Goal: Task Accomplishment & Management: Manage account settings

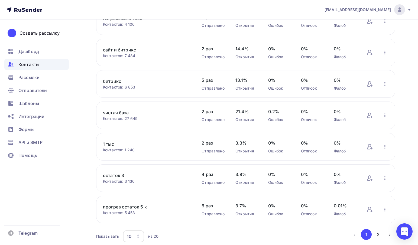
scroll to position [178, 0]
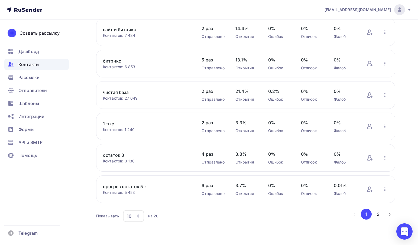
click at [135, 219] on div "10" at bounding box center [133, 216] width 21 height 12
click at [140, 186] on link "50" at bounding box center [155, 191] width 59 height 11
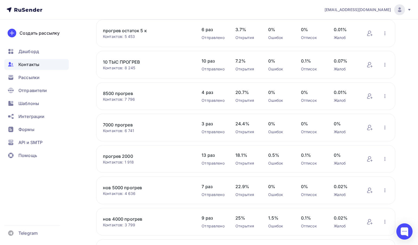
scroll to position [342, 0]
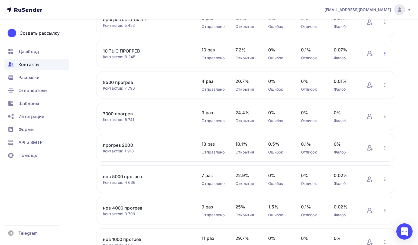
click at [387, 57] on icon "button" at bounding box center [385, 53] width 7 height 7
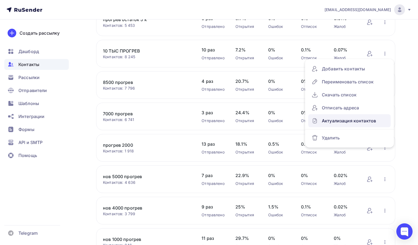
click at [326, 125] on div "Актуализация контактов" at bounding box center [350, 120] width 76 height 9
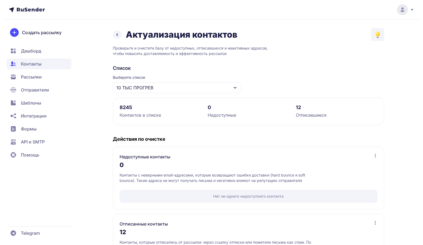
scroll to position [51, 0]
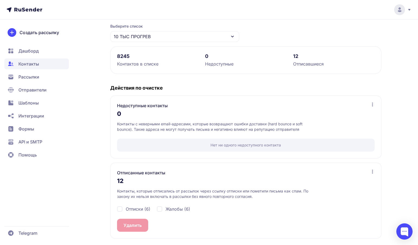
click at [134, 213] on div "Отписки (6) Жалобы (6)" at bounding box center [246, 209] width 258 height 20
click at [134, 211] on span "Отписки (6)" at bounding box center [138, 209] width 25 height 7
checkbox input "true"
click at [166, 208] on span "Жалобы (6)" at bounding box center [178, 209] width 25 height 7
checkbox input "true"
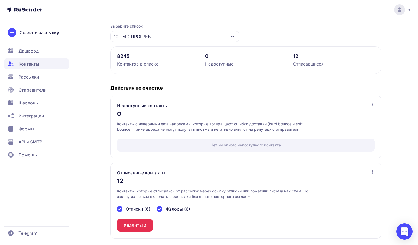
click at [136, 220] on button "Удалить 12" at bounding box center [135, 225] width 36 height 13
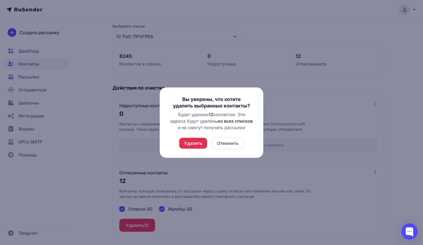
click at [193, 142] on button "Удалить" at bounding box center [193, 143] width 28 height 11
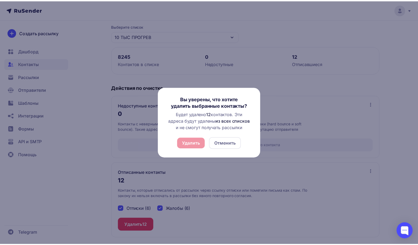
scroll to position [0, 0]
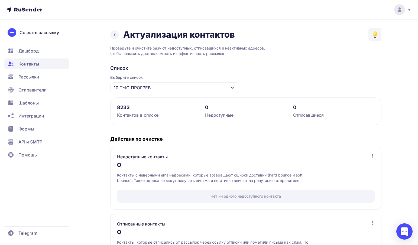
click at [152, 85] on div "10 ТЫС ПРОГРЕВ" at bounding box center [174, 87] width 129 height 11
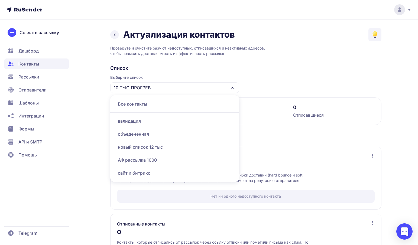
click at [135, 118] on div "валидация" at bounding box center [175, 121] width 122 height 13
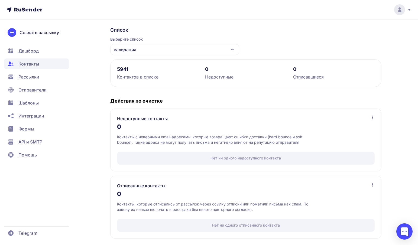
scroll to position [38, 0]
click at [142, 51] on div "валидация" at bounding box center [174, 49] width 129 height 11
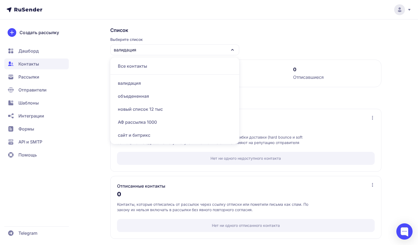
click at [135, 96] on div "объедененная" at bounding box center [175, 96] width 122 height 13
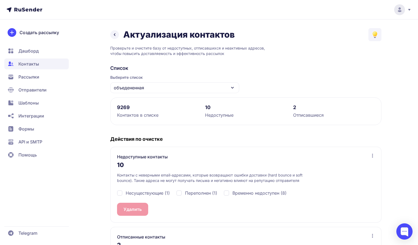
click at [145, 187] on div "Несуществующие (1) Переполнен (1) Временно недоступен (8)" at bounding box center [246, 193] width 258 height 20
drag, startPoint x: 145, startPoint y: 194, endPoint x: 188, endPoint y: 195, distance: 43.4
click at [188, 195] on div "Несуществующие (1) Переполнен (1) Временно недоступен (8)" at bounding box center [246, 193] width 258 height 20
click at [188, 195] on span "Переполнен (1)" at bounding box center [201, 193] width 32 height 7
checkbox input "true"
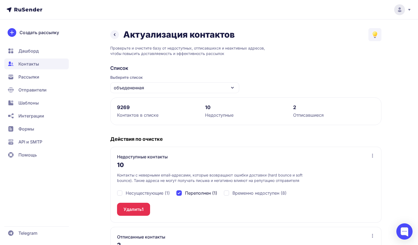
click at [243, 196] on span "Временно недоступен (8)" at bounding box center [259, 193] width 54 height 7
checkbox input "true"
click at [140, 195] on span "Несуществующие (1)" at bounding box center [148, 193] width 44 height 7
checkbox input "true"
click at [131, 212] on button "Удалить 10" at bounding box center [135, 209] width 36 height 13
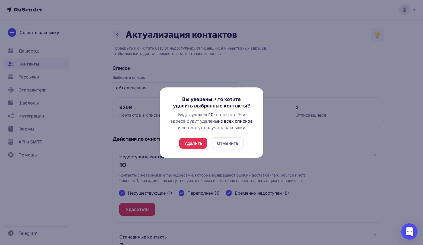
click at [195, 147] on button "Удалить" at bounding box center [193, 143] width 28 height 11
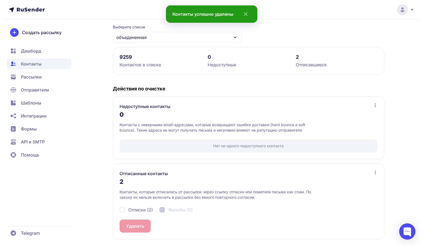
scroll to position [51, 0]
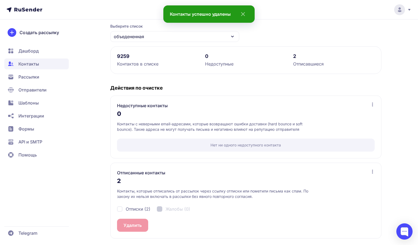
click at [132, 207] on span "Отписки (2)" at bounding box center [138, 209] width 25 height 7
checkbox input "true"
click at [131, 225] on button "Удалить 2" at bounding box center [134, 225] width 34 height 13
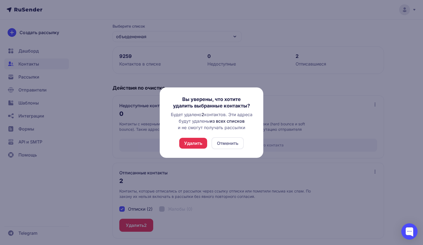
click at [197, 143] on button "Удалить" at bounding box center [193, 143] width 28 height 11
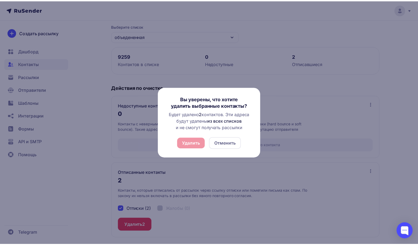
scroll to position [0, 0]
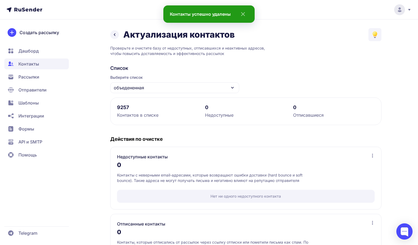
click at [191, 88] on div "объедененная" at bounding box center [174, 87] width 129 height 11
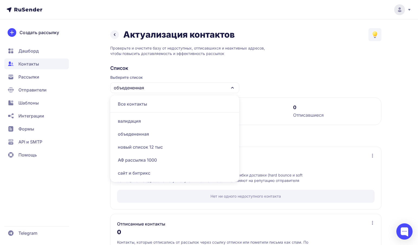
click at [134, 149] on div "новый список 12 тыс" at bounding box center [175, 147] width 122 height 13
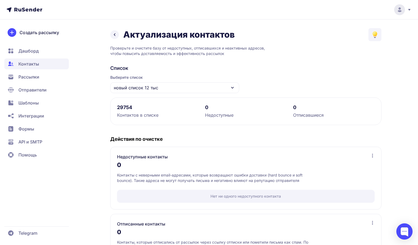
scroll to position [38, 0]
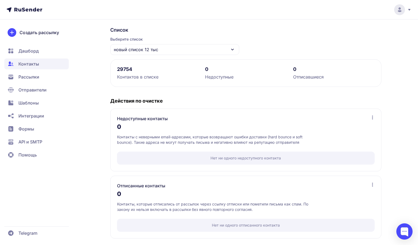
click at [200, 53] on div "новый список 12 тыс" at bounding box center [174, 49] width 129 height 11
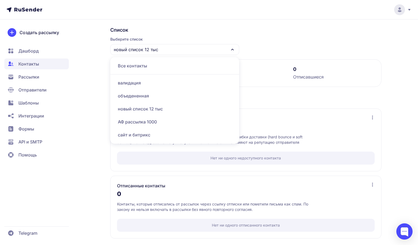
click at [129, 105] on div "новый список 12 тыс" at bounding box center [175, 108] width 122 height 13
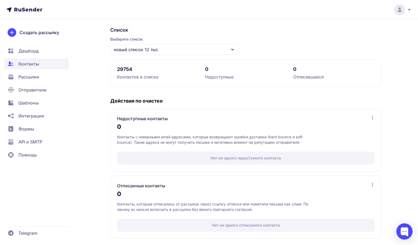
scroll to position [0, 0]
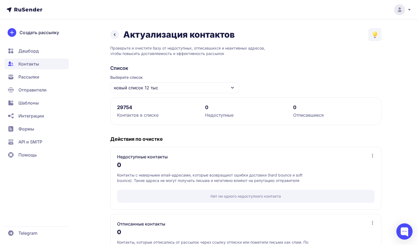
click at [175, 85] on div "новый список 12 тыс" at bounding box center [174, 87] width 129 height 11
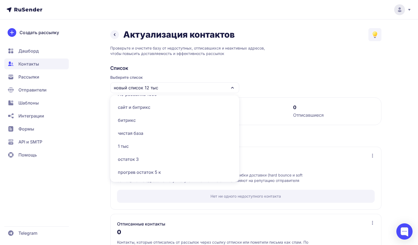
scroll to position [69, 0]
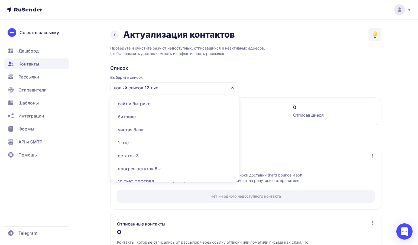
click at [138, 128] on div "чистая база" at bounding box center [175, 129] width 122 height 13
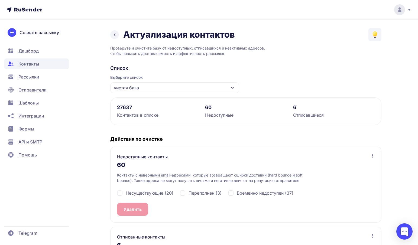
click at [151, 192] on span "Несуществующие (20)" at bounding box center [150, 193] width 48 height 7
checkbox input "true"
click at [193, 193] on span "Переполнен (3)" at bounding box center [205, 193] width 33 height 7
checkbox input "true"
click at [254, 195] on span "Временно недоступен (37)" at bounding box center [265, 193] width 57 height 7
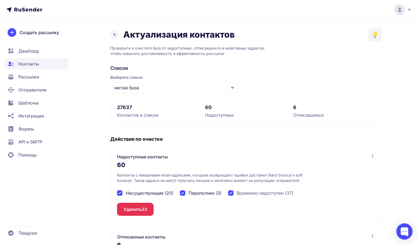
checkbox input "true"
click at [142, 206] on span "60" at bounding box center [145, 209] width 6 height 7
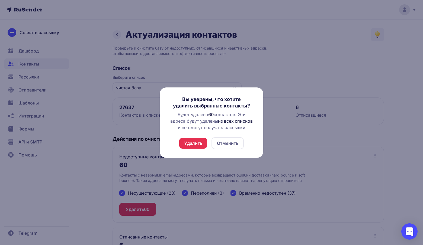
click at [194, 145] on button "Удалить" at bounding box center [193, 143] width 28 height 11
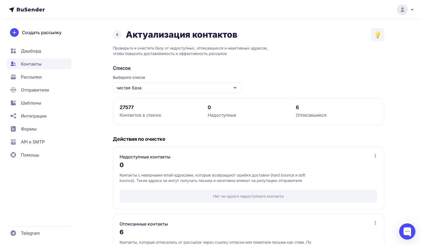
scroll to position [51, 0]
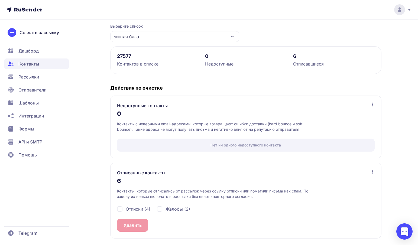
click at [145, 209] on span "Отписки (4)" at bounding box center [138, 209] width 25 height 7
checkbox input "true"
click at [168, 207] on span "Жалобы (2)" at bounding box center [178, 209] width 25 height 7
checkbox input "true"
click at [133, 225] on button "Удалить 6" at bounding box center [134, 225] width 34 height 13
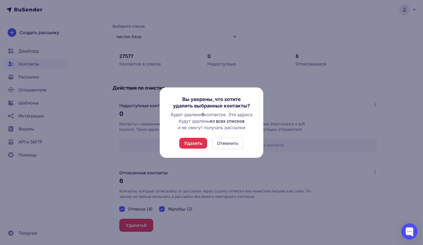
click at [193, 140] on button "Удалить" at bounding box center [193, 143] width 28 height 11
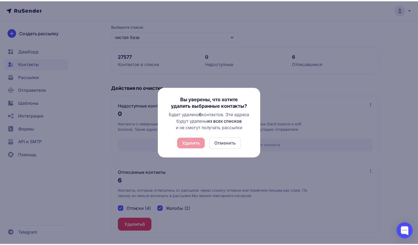
scroll to position [0, 0]
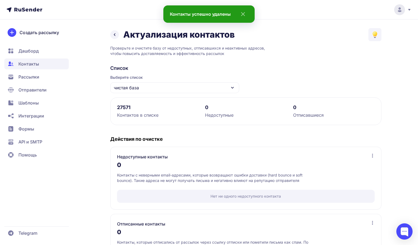
click at [200, 87] on div "чистая база" at bounding box center [174, 87] width 129 height 11
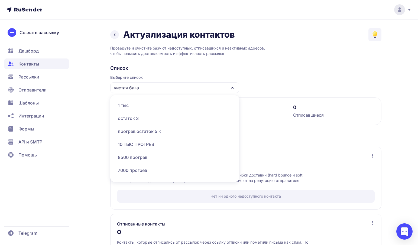
scroll to position [107, 0]
click at [146, 138] on div "10 ТЫС ПРОГРЕВ" at bounding box center [175, 144] width 122 height 13
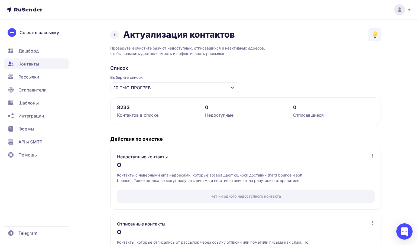
scroll to position [38, 0]
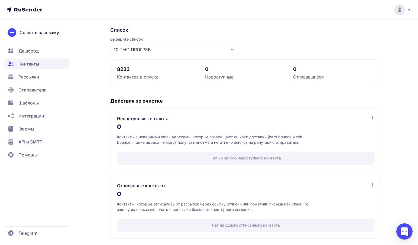
click at [37, 77] on span "Рассылки" at bounding box center [28, 77] width 21 height 7
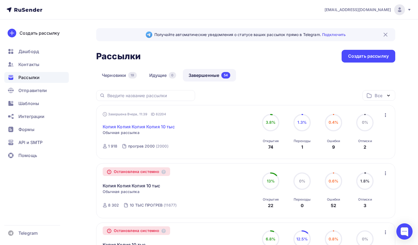
click at [122, 127] on link "Копия Копия Копия Копия 10 тыс" at bounding box center [139, 127] width 72 height 7
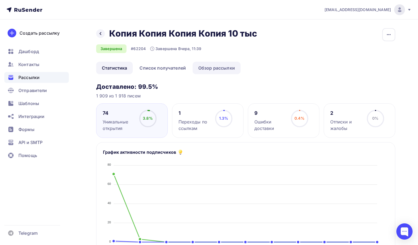
click at [210, 70] on link "Обзор рассылки" at bounding box center [217, 68] width 48 height 12
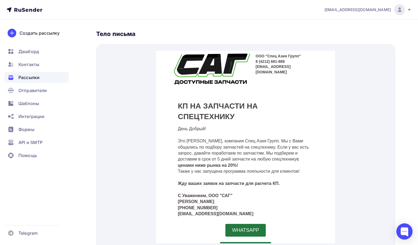
scroll to position [183, 0]
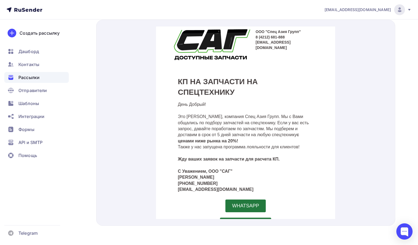
click at [229, 184] on p "info@specasia.ru" at bounding box center [245, 183] width 135 height 6
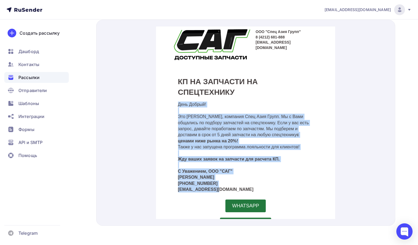
drag, startPoint x: 175, startPoint y: 96, endPoint x: 232, endPoint y: 187, distance: 107.9
click at [232, 187] on td "День Добрый! Это Алексей, компания Спец Азия Групп. Мы с Вами общались по подбо…" at bounding box center [245, 142] width 149 height 95
copy div "День Добрый! Это Алексей, компания Спец Азия Групп. Мы с Вами общались по подбо…"
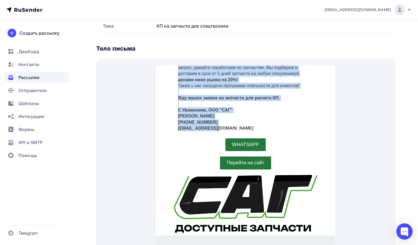
scroll to position [101, 0]
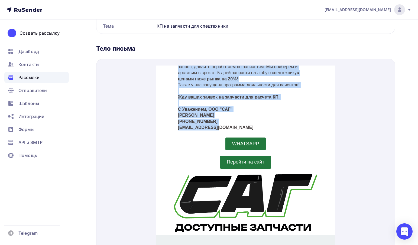
click at [248, 132] on span "WHATSAPP" at bounding box center [245, 137] width 41 height 13
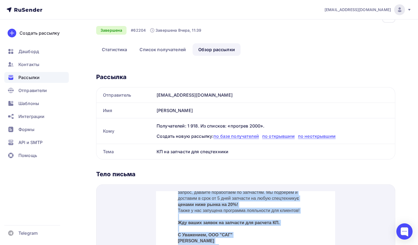
scroll to position [0, 0]
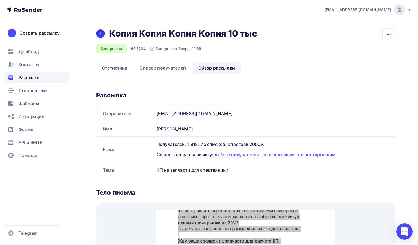
click at [103, 33] on div at bounding box center [100, 33] width 9 height 9
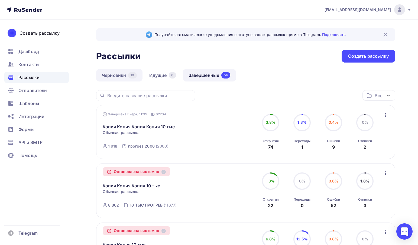
click at [122, 74] on link "Черновики 19" at bounding box center [119, 75] width 46 height 12
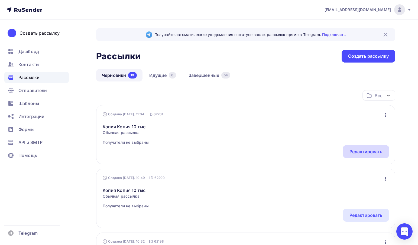
click at [372, 149] on div "Редактировать" at bounding box center [365, 151] width 33 height 7
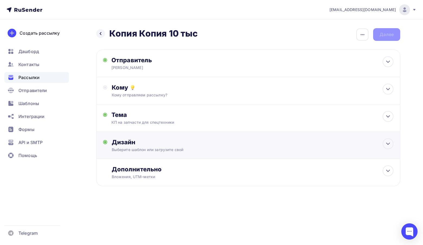
click at [136, 139] on div "Дизайн" at bounding box center [252, 142] width 281 height 8
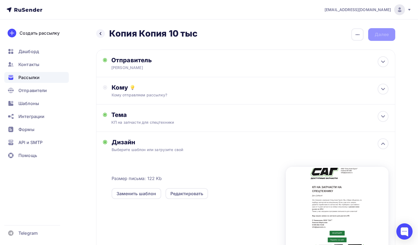
scroll to position [70, 0]
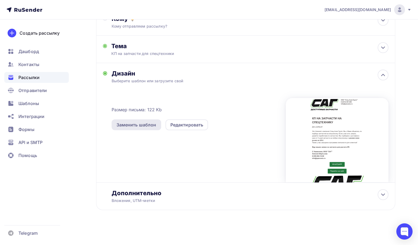
click at [140, 123] on div "Заменить шаблон" at bounding box center [136, 125] width 40 height 7
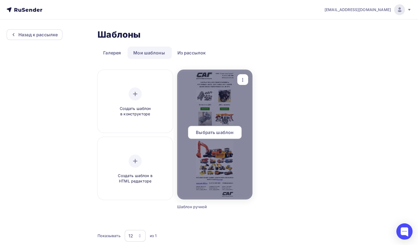
click at [230, 127] on div "Выбрать шаблон" at bounding box center [215, 132] width 54 height 13
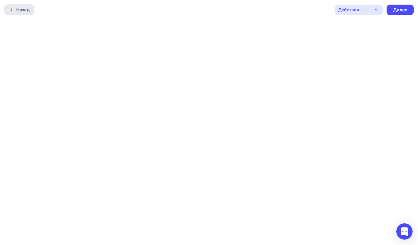
click at [18, 6] on div "Назад" at bounding box center [19, 9] width 30 height 11
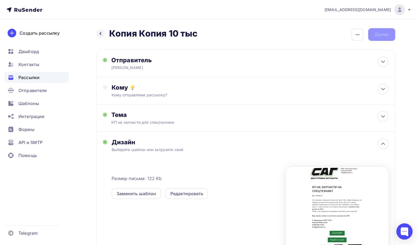
scroll to position [70, 0]
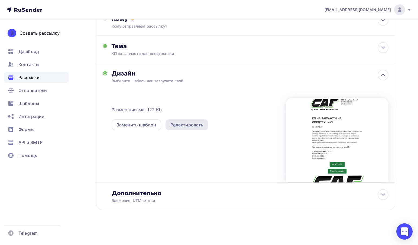
click at [197, 129] on div "Редактировать" at bounding box center [187, 124] width 43 height 11
